Goal: Obtain resource: Download file/media

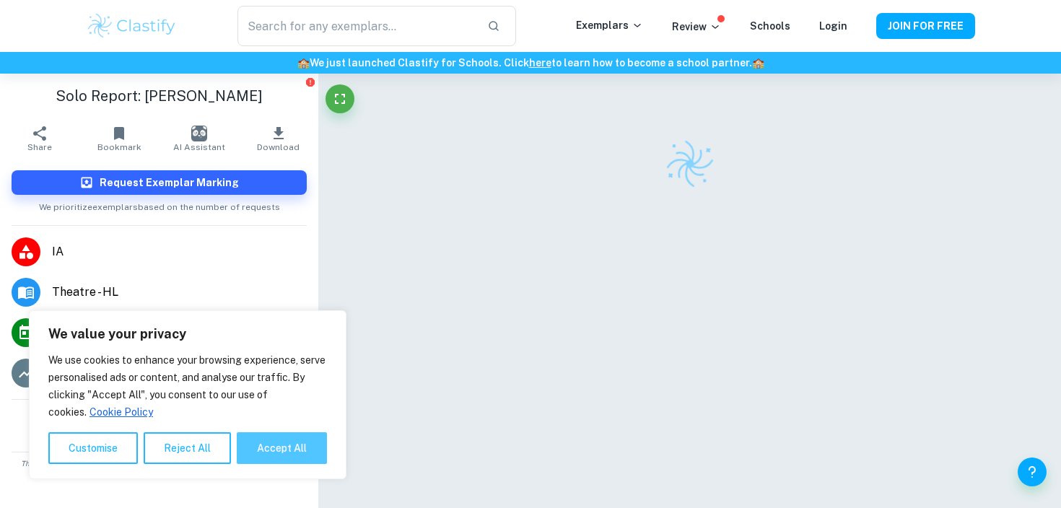
click at [295, 447] on button "Accept All" at bounding box center [282, 448] width 90 height 32
checkbox input "true"
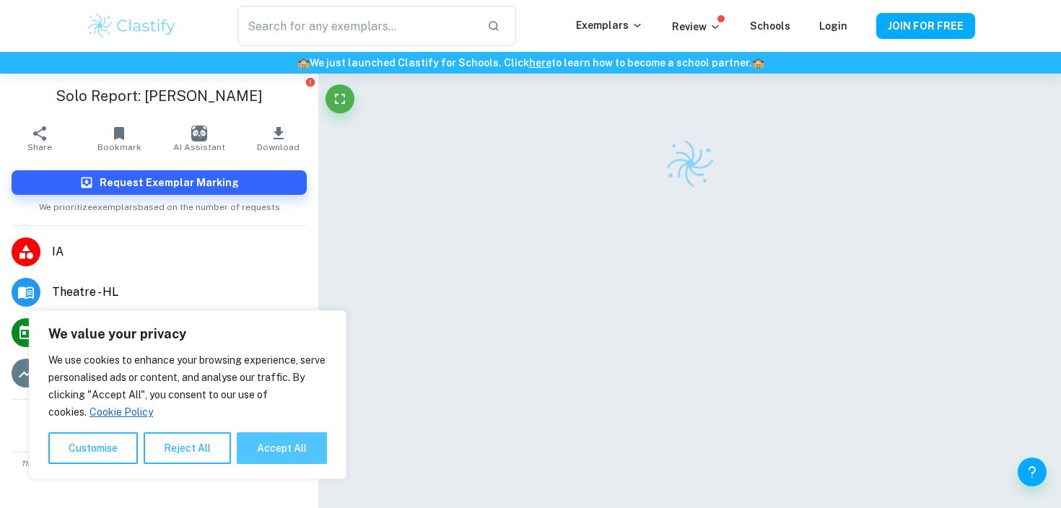
checkbox input "true"
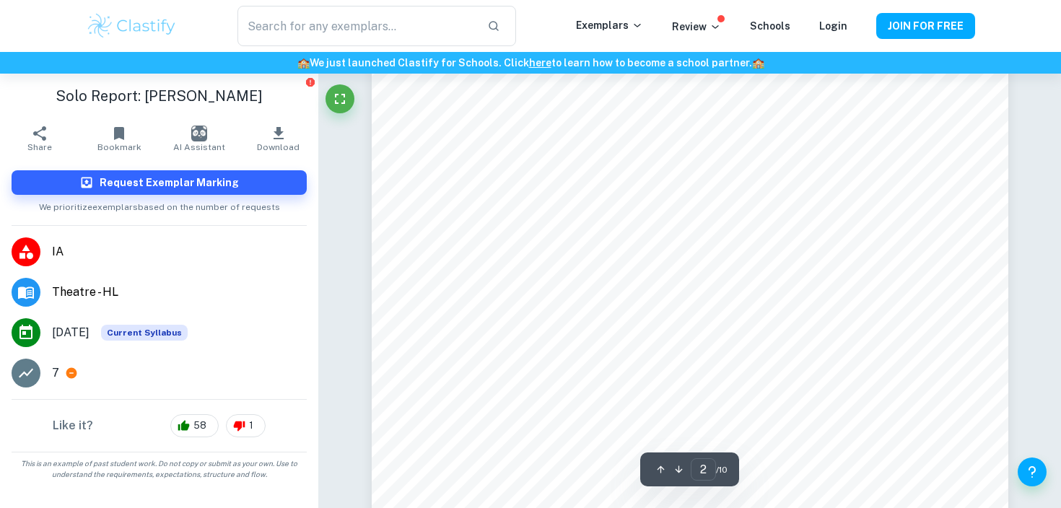
scroll to position [369, 0]
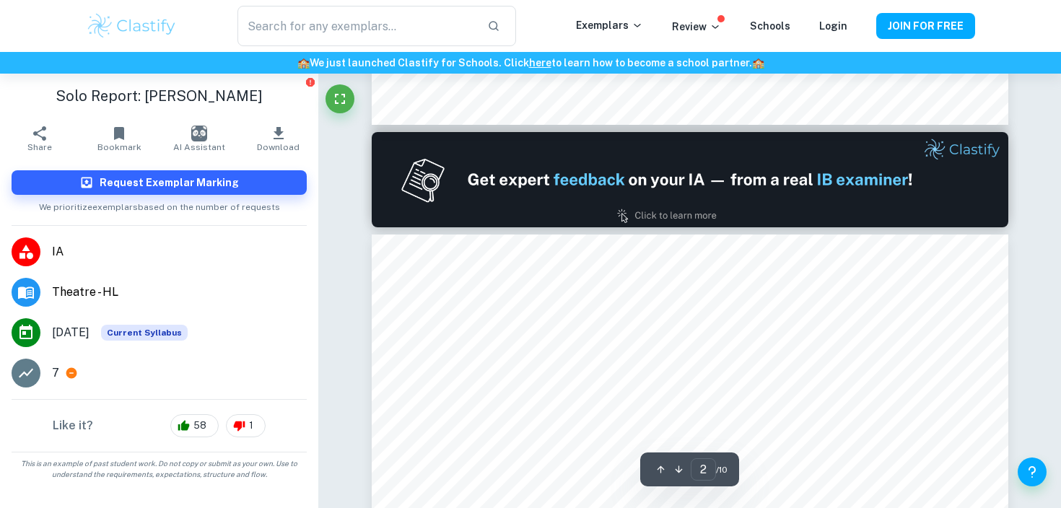
type input "1"
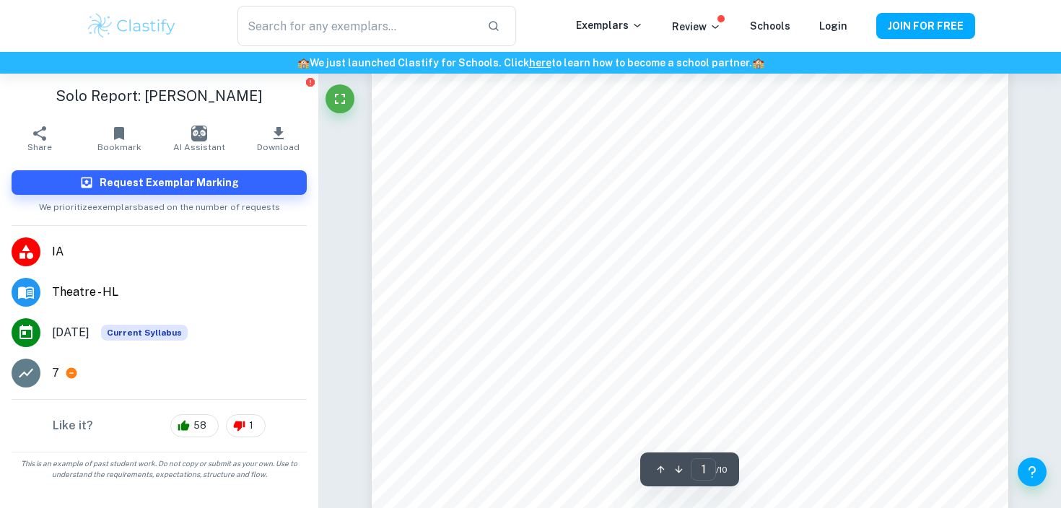
scroll to position [0, 0]
